Goal: Find specific page/section: Find specific page/section

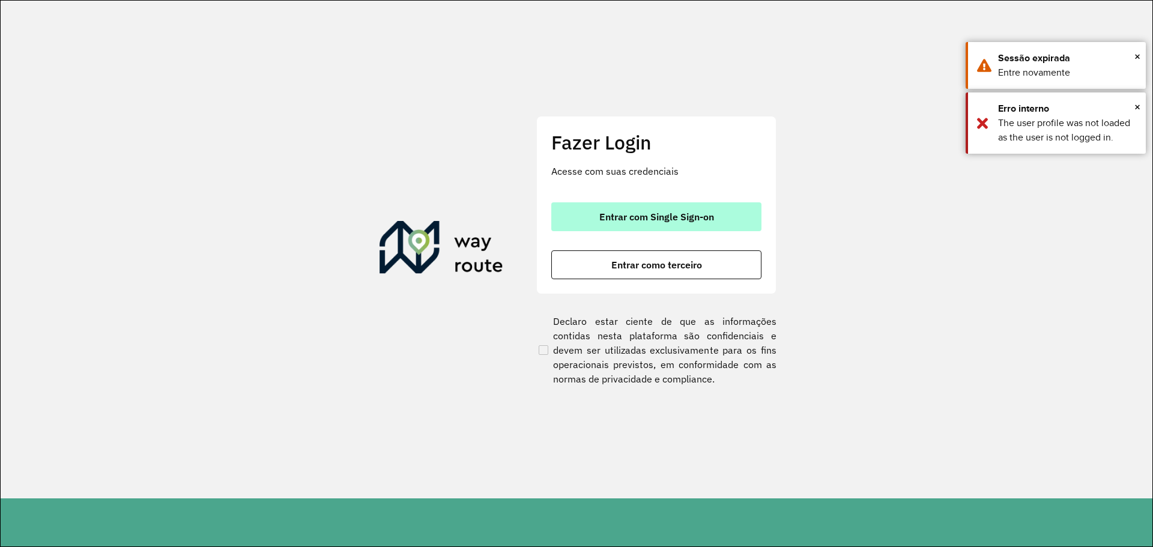
click at [642, 217] on span "Entrar com Single Sign-on" at bounding box center [656, 217] width 115 height 10
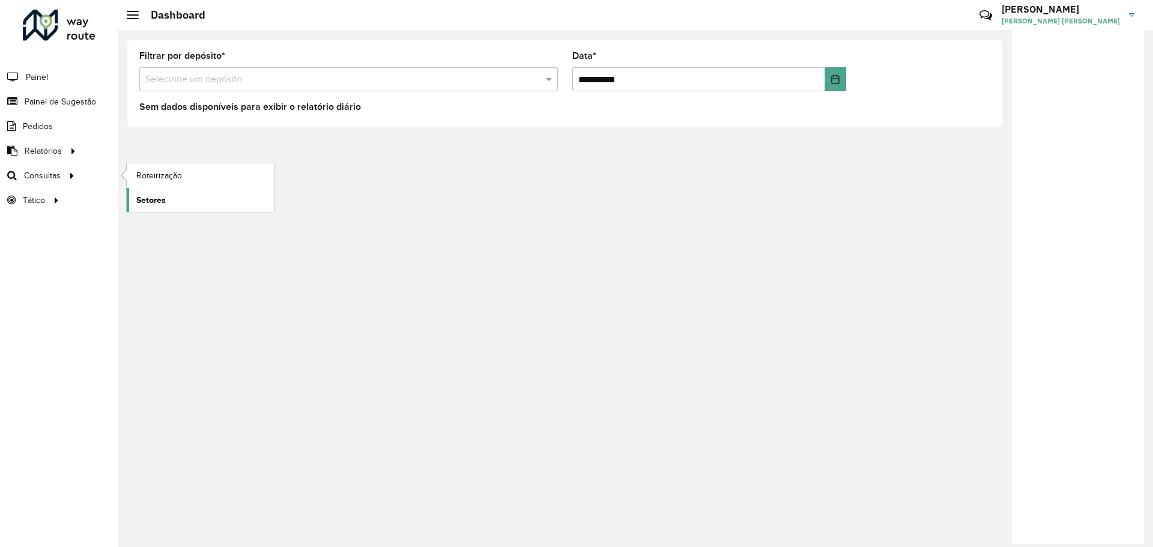
click at [145, 191] on link "Setores" at bounding box center [200, 200] width 147 height 24
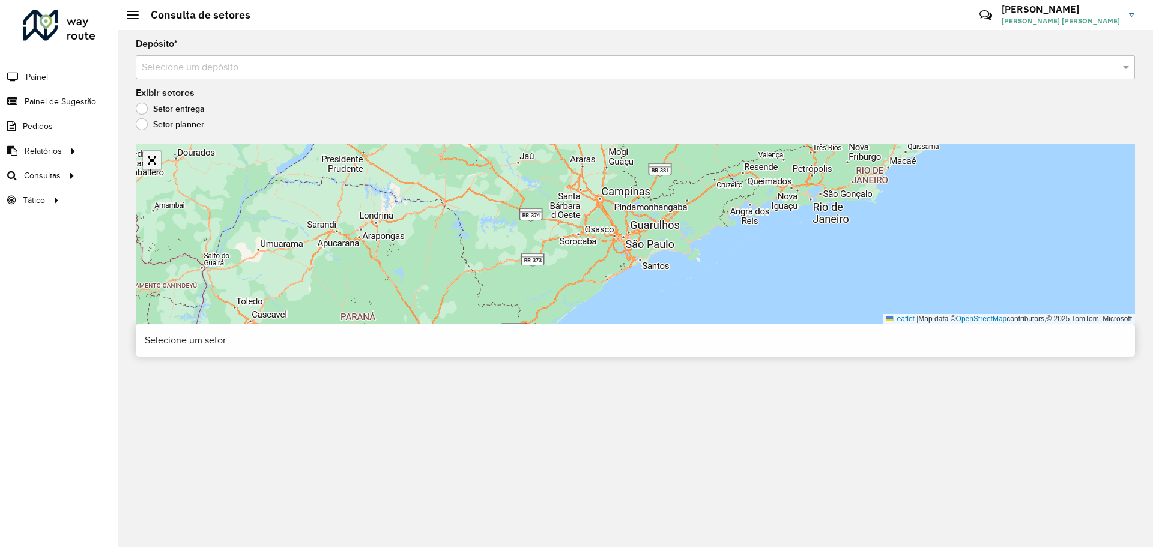
click at [160, 166] on link "Abrir mapa em tela cheia" at bounding box center [152, 160] width 18 height 18
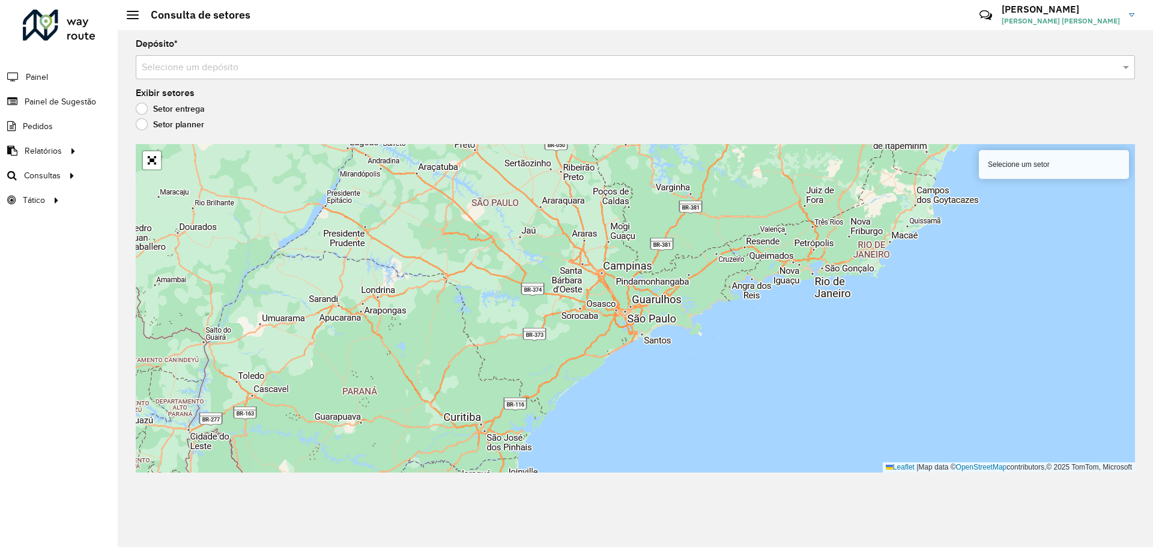
click at [232, 58] on div "Selecione um depósito" at bounding box center [635, 67] width 999 height 24
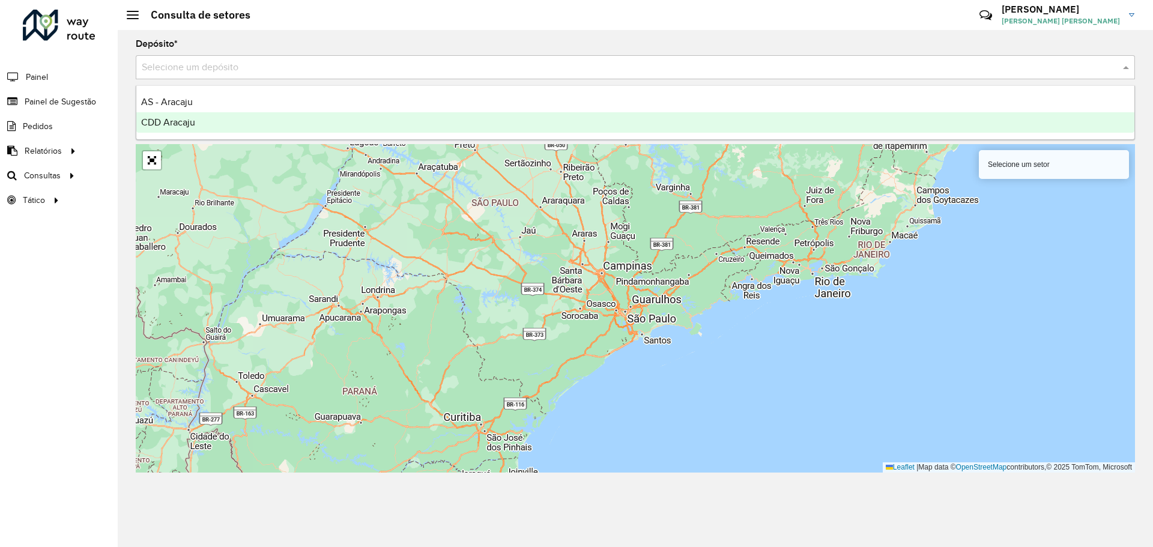
click at [193, 127] on div "CDD Aracaju" at bounding box center [635, 122] width 998 height 20
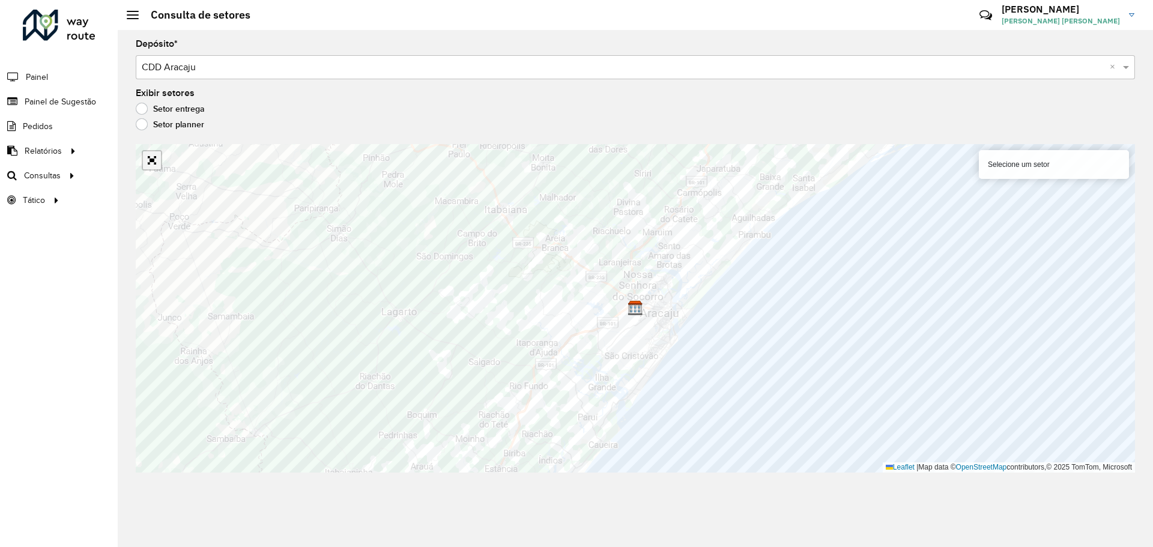
click at [150, 155] on link "Abrir mapa em tela cheia" at bounding box center [152, 160] width 18 height 18
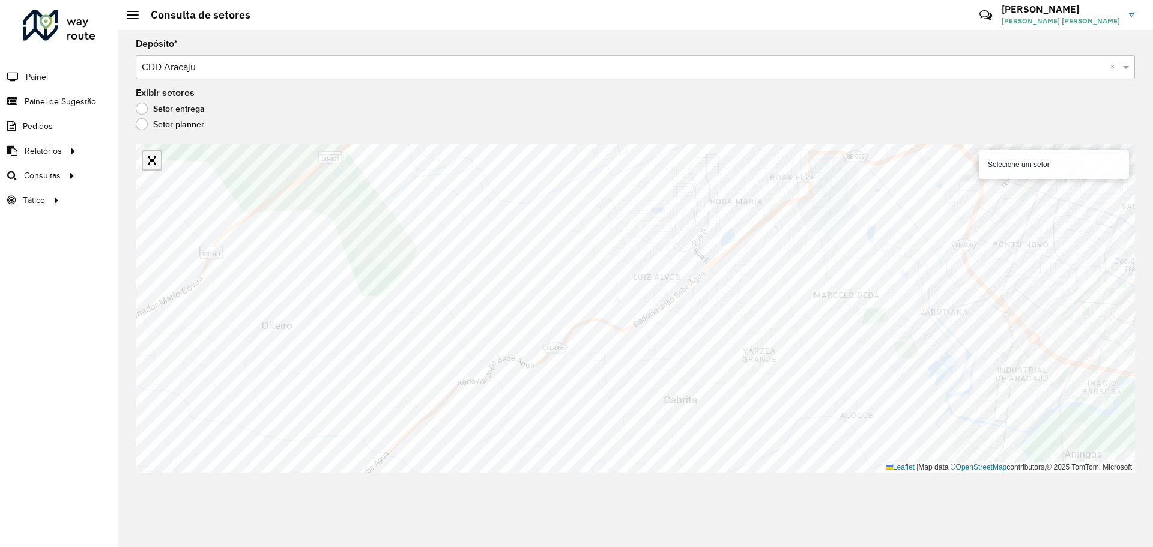
click at [155, 155] on link "Abrir mapa em tela cheia" at bounding box center [152, 160] width 18 height 18
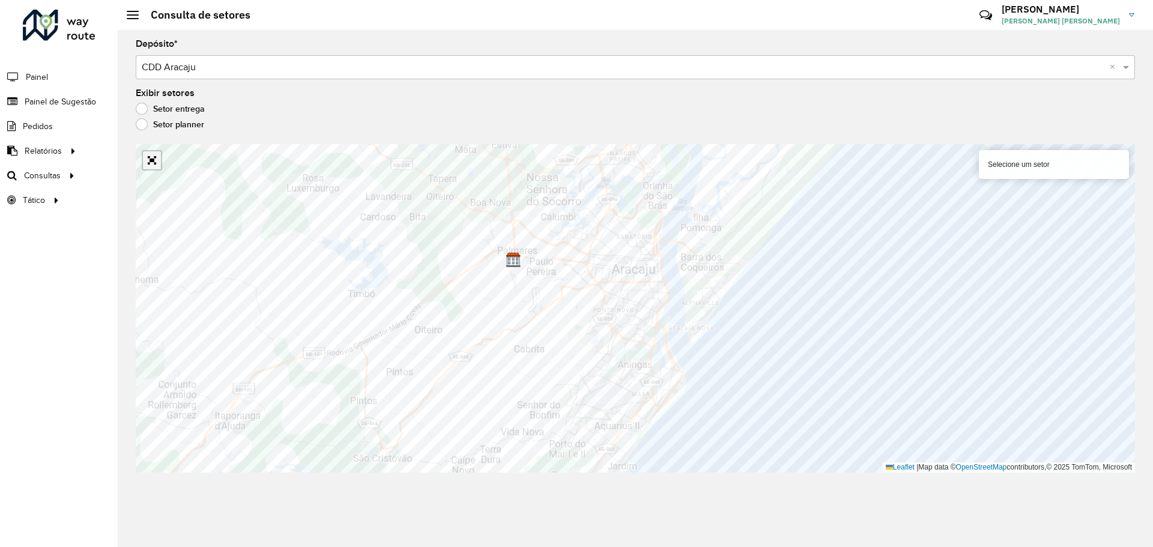
click at [148, 163] on link "Abrir mapa em tela cheia" at bounding box center [152, 160] width 18 height 18
